Goal: Task Accomplishment & Management: Complete application form

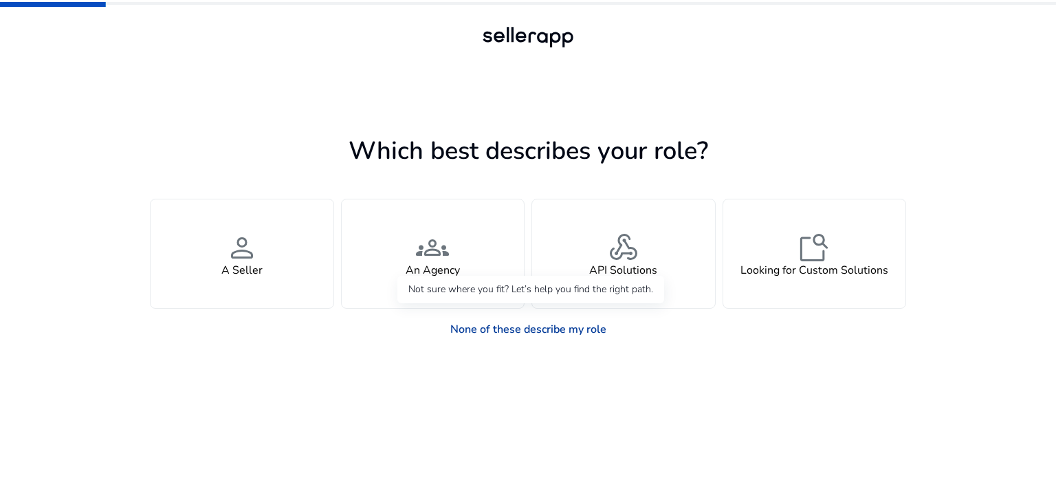
click at [549, 333] on link "None of these describe my role" at bounding box center [528, 330] width 178 height 28
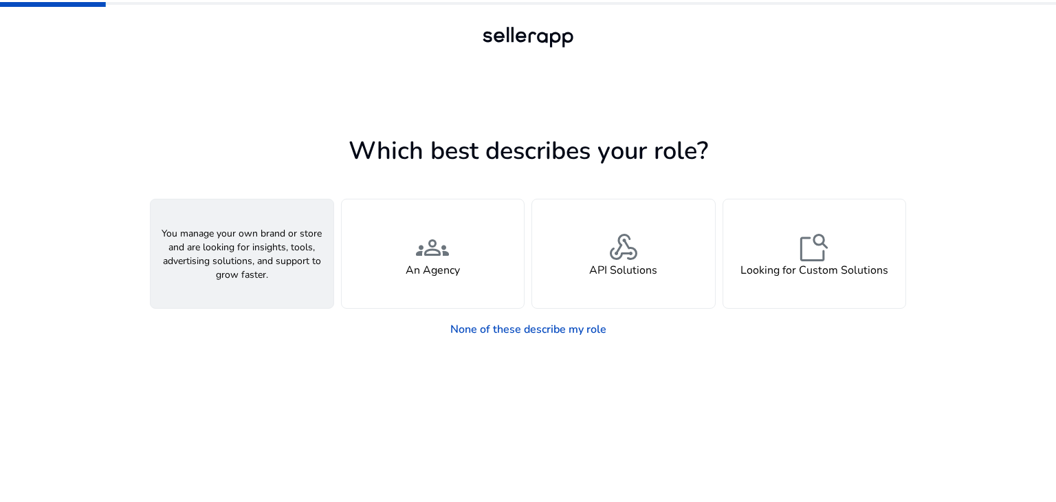
click at [281, 285] on div "person A Seller" at bounding box center [242, 253] width 183 height 109
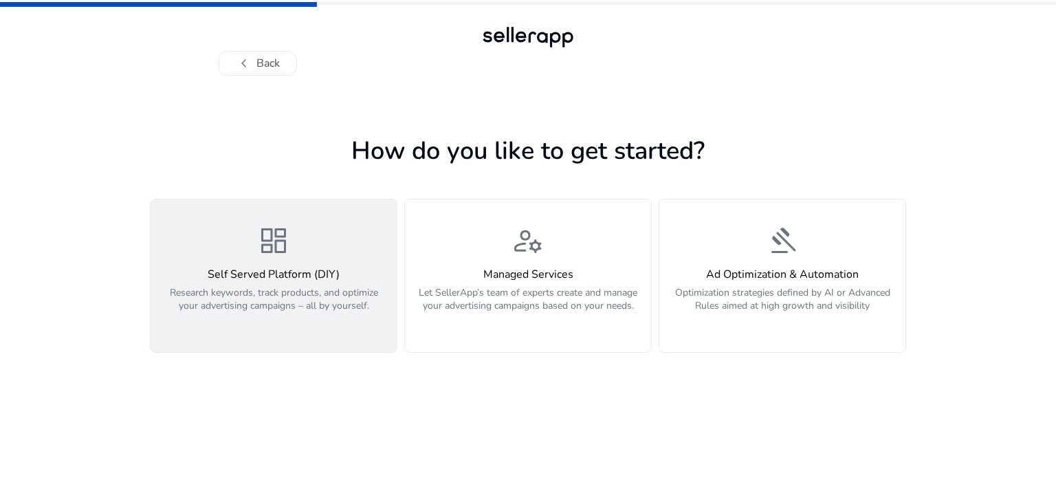
click at [274, 311] on p "Research keywords, track products, and optimize your advertising campaigns – al…" at bounding box center [274, 306] width 230 height 41
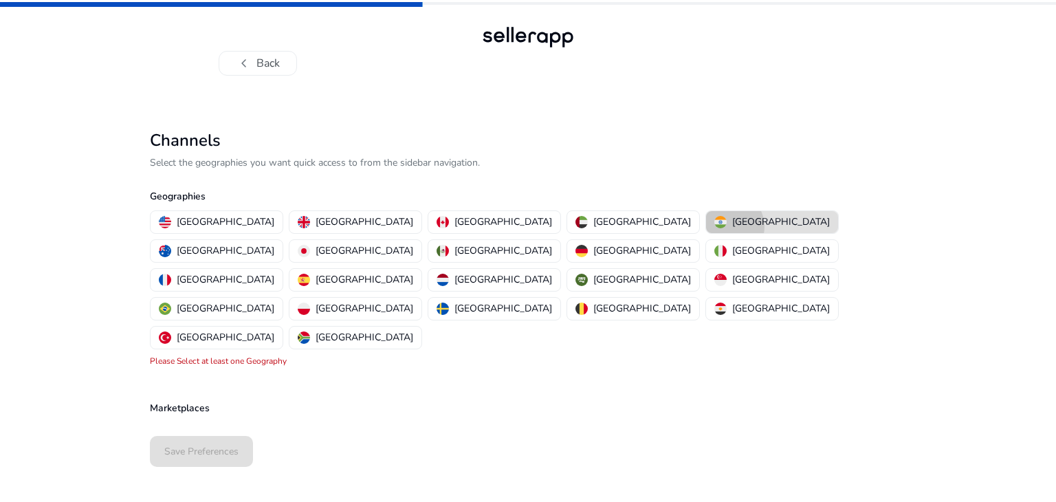
click at [714, 226] on div "[GEOGRAPHIC_DATA]" at bounding box center [772, 222] width 116 height 14
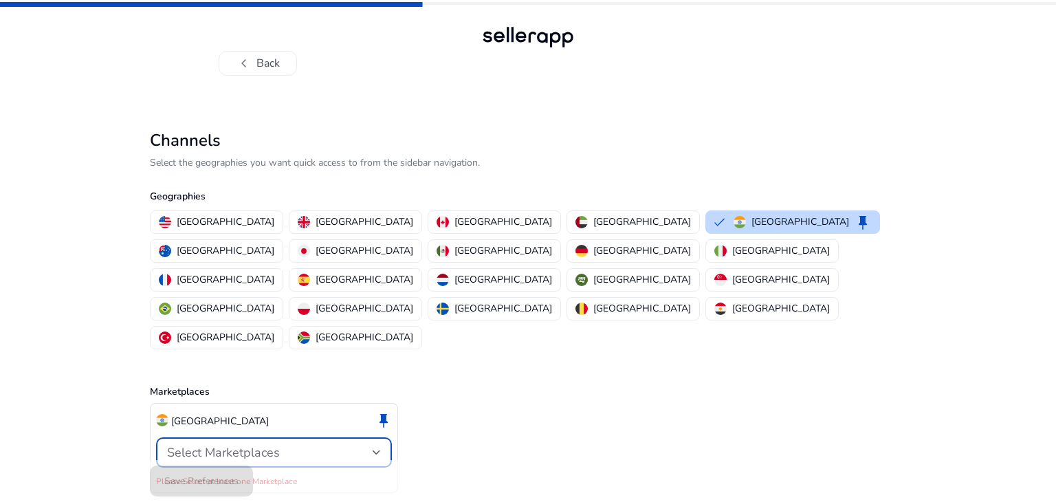
click at [319, 445] on div "Select Marketplaces" at bounding box center [270, 452] width 206 height 15
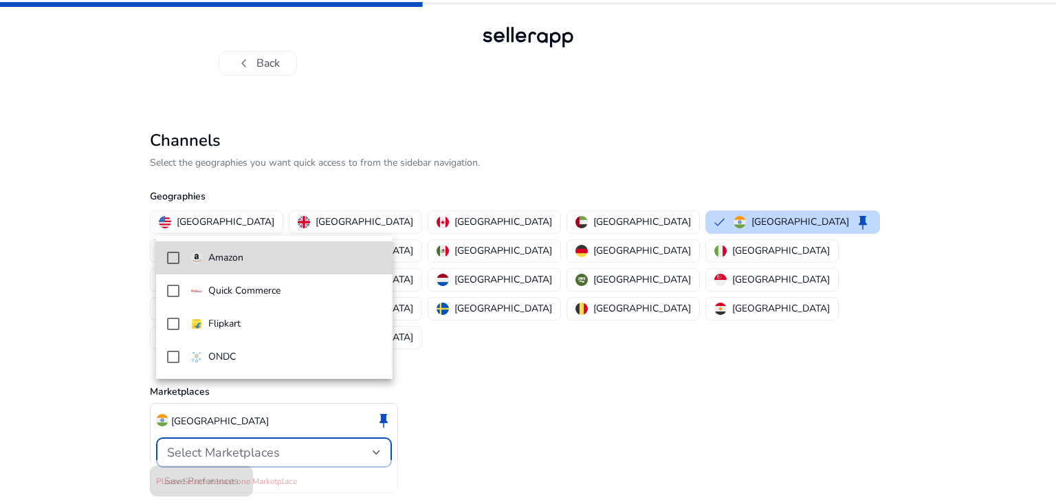
click at [226, 263] on p "Amazon" at bounding box center [225, 257] width 35 height 15
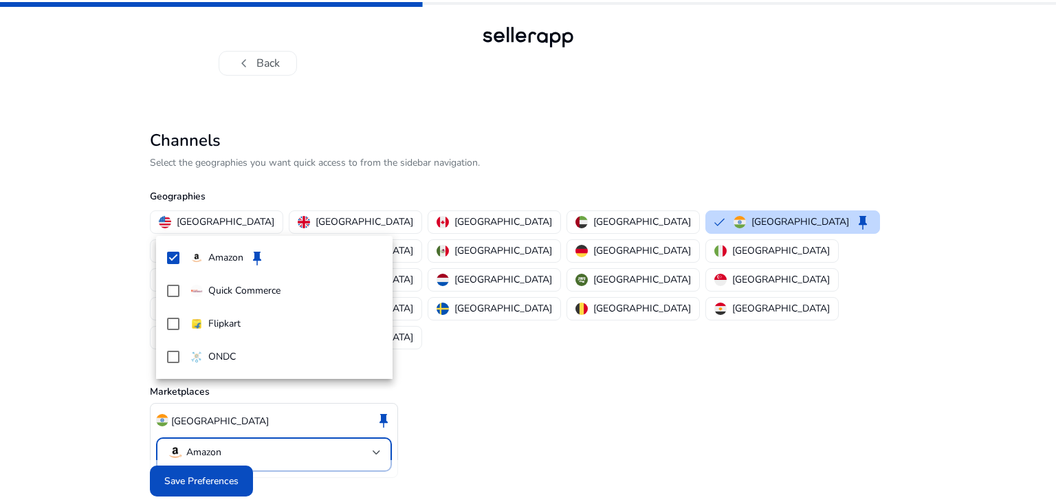
click at [234, 457] on div at bounding box center [528, 251] width 1056 height 502
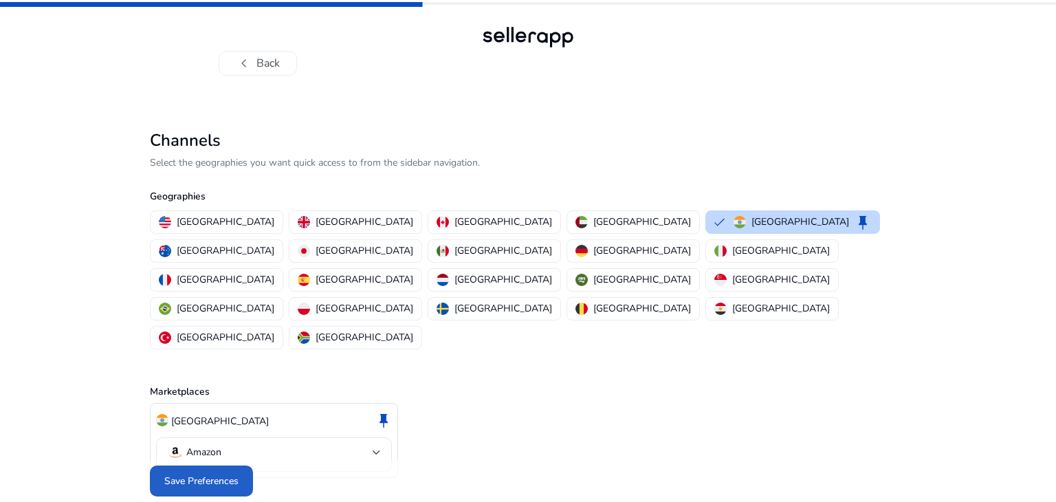
click at [234, 474] on span "Save Preferences" at bounding box center [201, 481] width 74 height 14
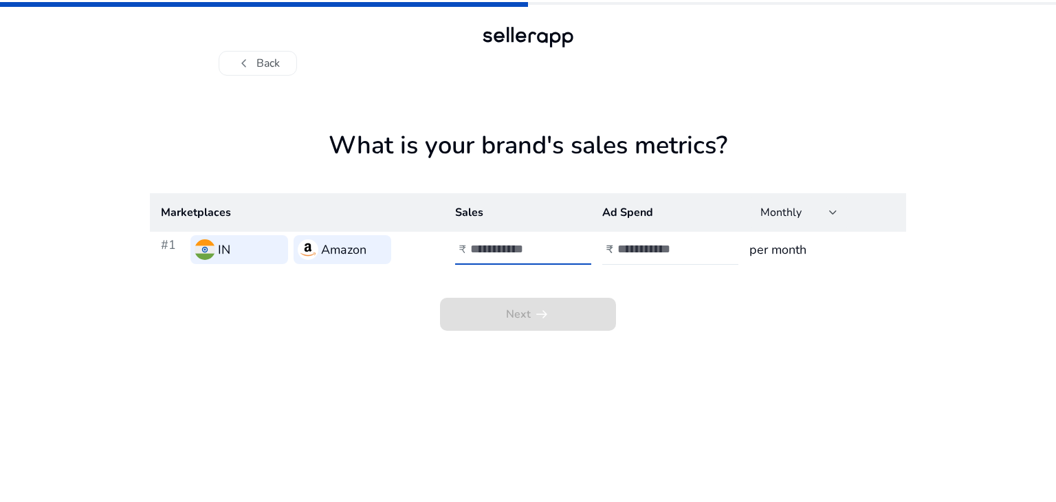
click at [506, 250] on input "number" at bounding box center [516, 248] width 93 height 15
click at [556, 250] on input "**" at bounding box center [516, 248] width 93 height 15
click at [556, 245] on input "*" at bounding box center [516, 248] width 93 height 15
type input "*"
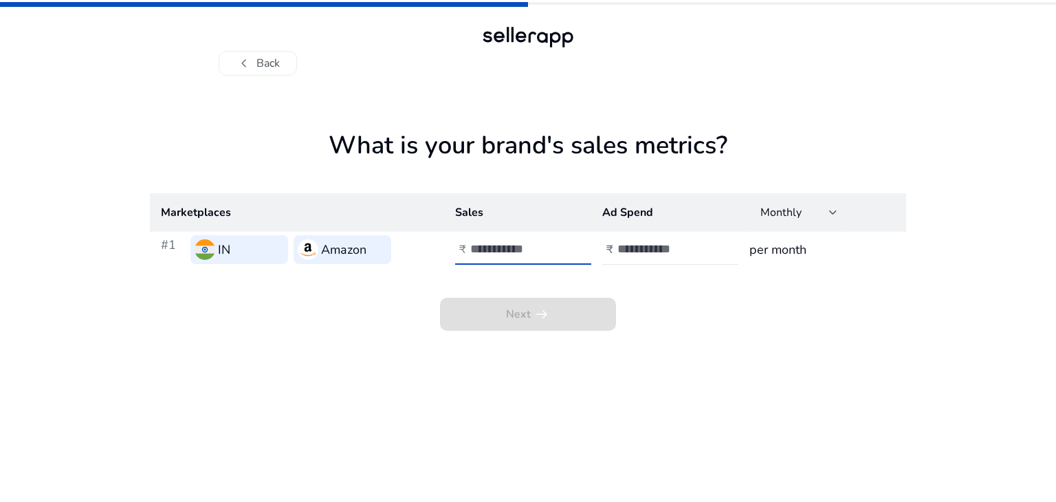
click at [556, 245] on input "*" at bounding box center [516, 248] width 93 height 15
click at [621, 248] on input "number" at bounding box center [663, 248] width 93 height 15
type input "**"
click at [704, 254] on input "**" at bounding box center [663, 248] width 93 height 15
click at [228, 253] on h3 "IN" at bounding box center [224, 249] width 12 height 19
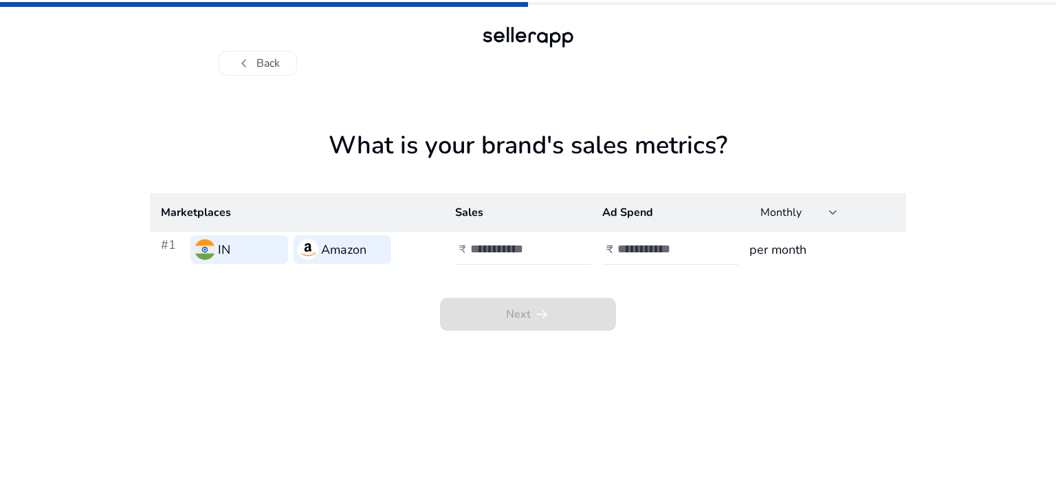
click at [228, 253] on h3 "IN" at bounding box center [224, 249] width 12 height 19
click at [487, 250] on input "*" at bounding box center [516, 248] width 93 height 15
click at [652, 251] on input "**" at bounding box center [663, 248] width 93 height 15
click at [253, 71] on button "chevron_left Back" at bounding box center [258, 63] width 78 height 25
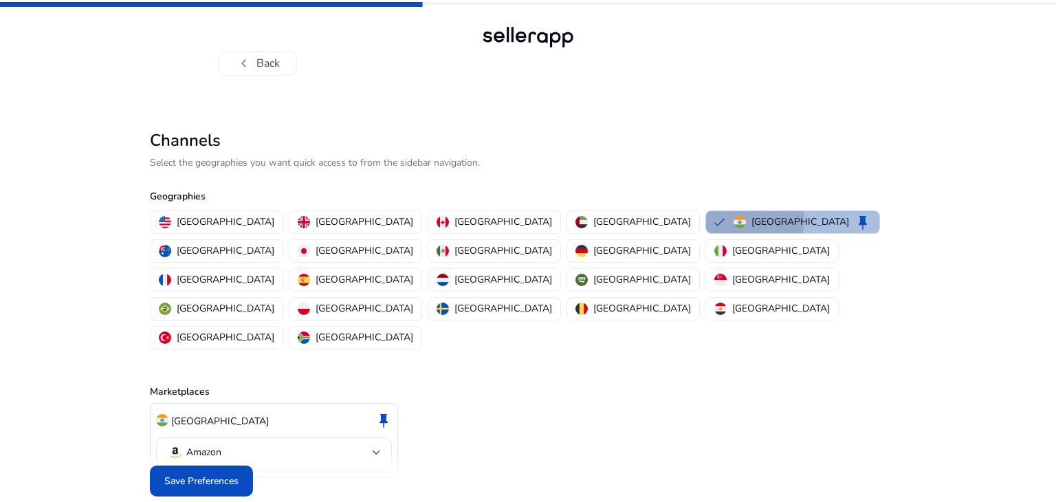
click at [734, 219] on img "button" at bounding box center [740, 222] width 12 height 12
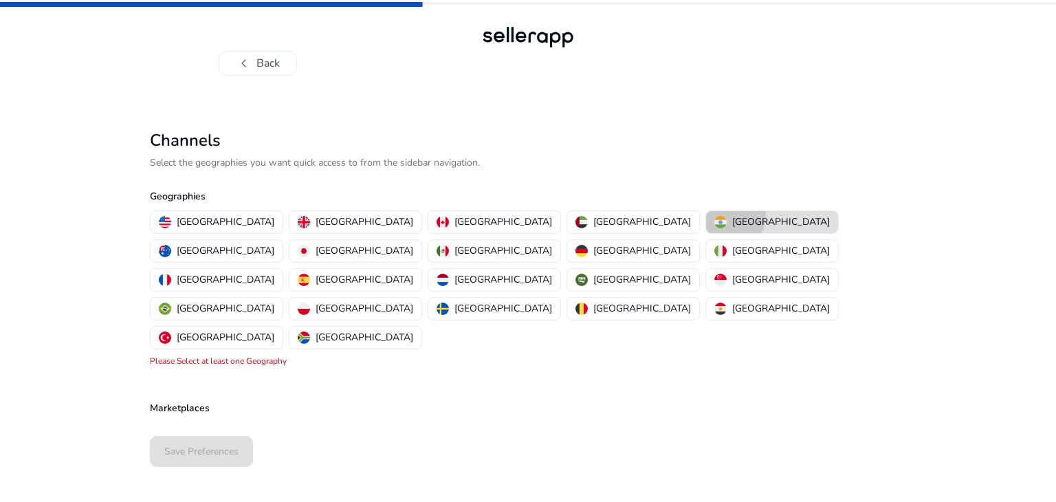
click at [732, 216] on p "[GEOGRAPHIC_DATA]" at bounding box center [781, 222] width 98 height 14
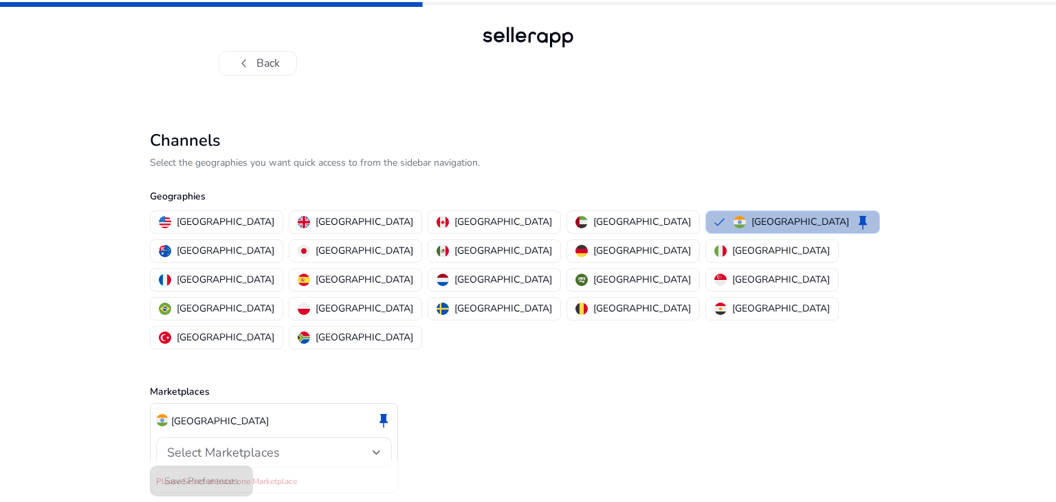
click at [305, 445] on div "Select Marketplaces" at bounding box center [270, 452] width 206 height 15
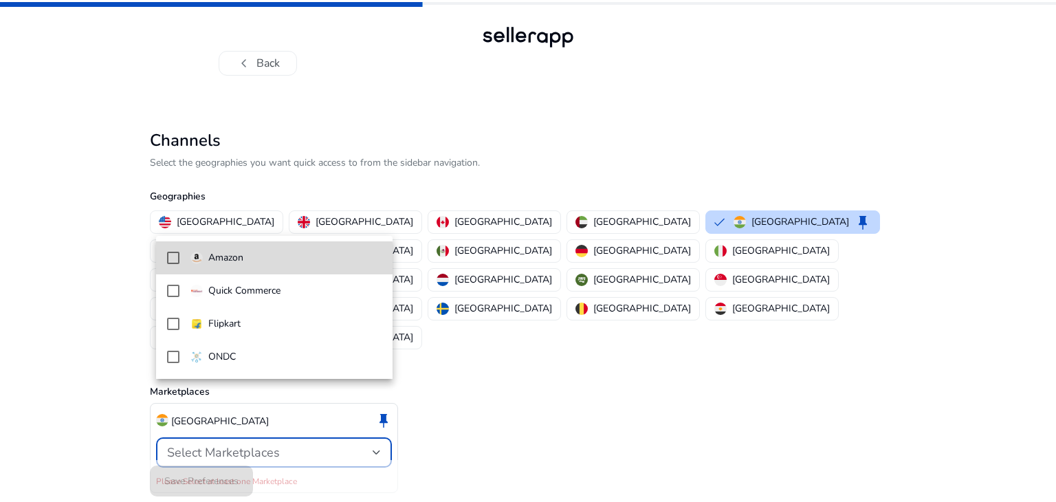
click at [217, 259] on p "Amazon" at bounding box center [225, 257] width 35 height 15
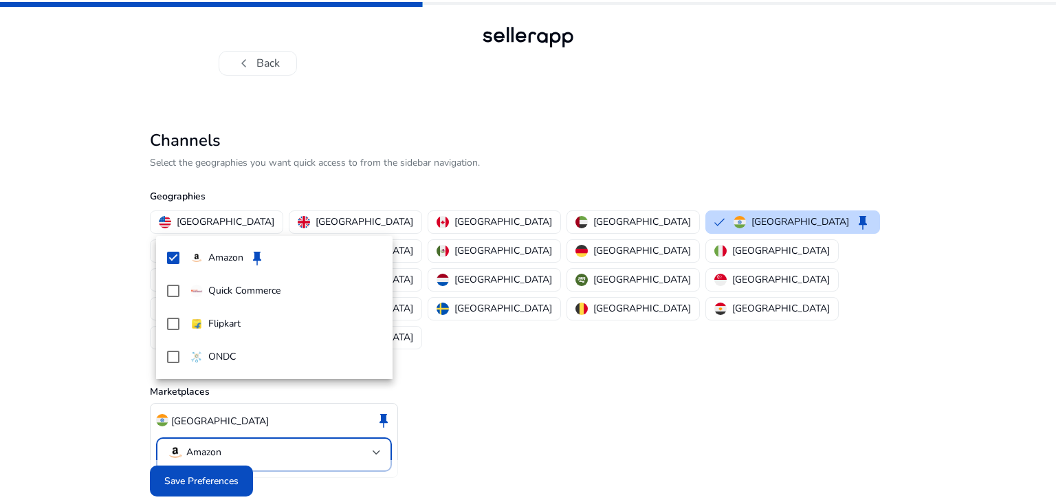
click at [184, 449] on div at bounding box center [528, 251] width 1056 height 502
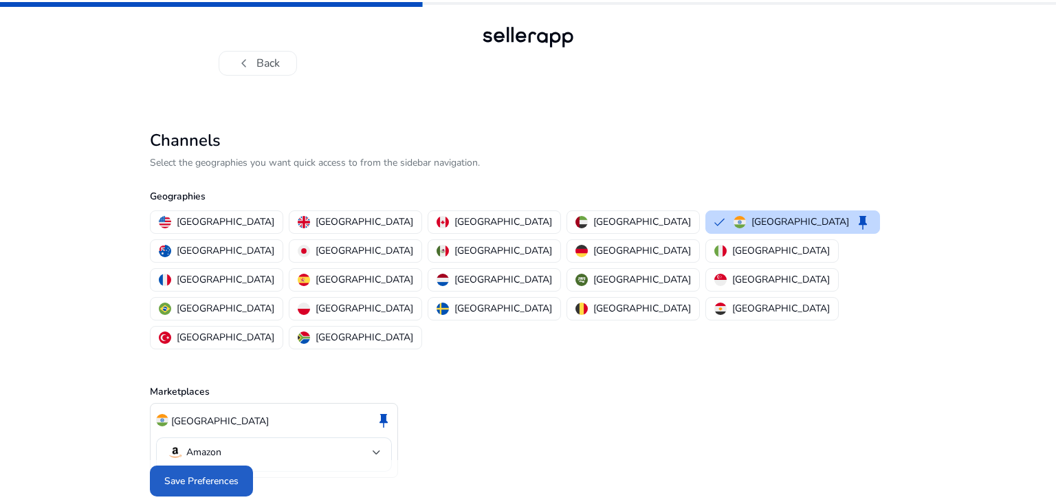
click at [184, 474] on span "Save Preferences" at bounding box center [201, 481] width 74 height 14
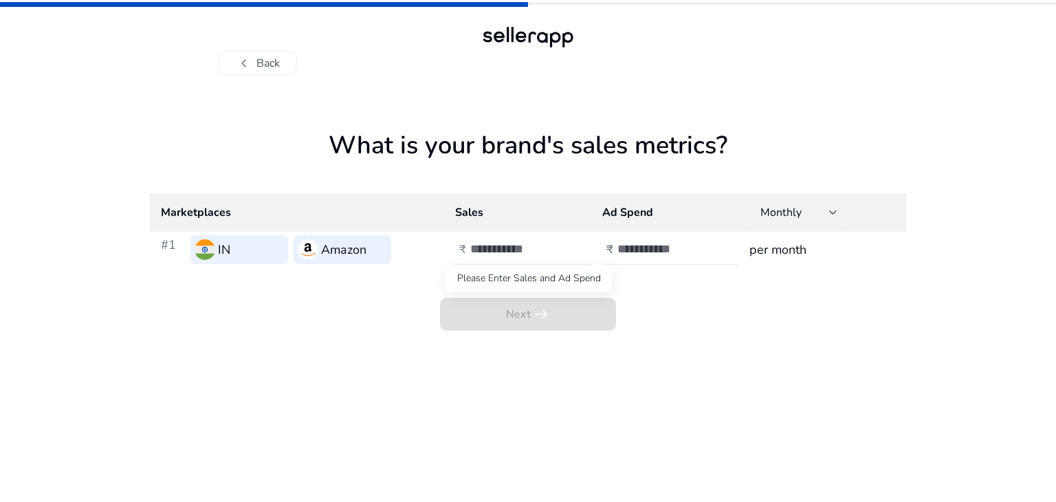
click at [509, 325] on span "Next arrow_right_alt" at bounding box center [528, 314] width 176 height 33
